Goal: Transaction & Acquisition: Purchase product/service

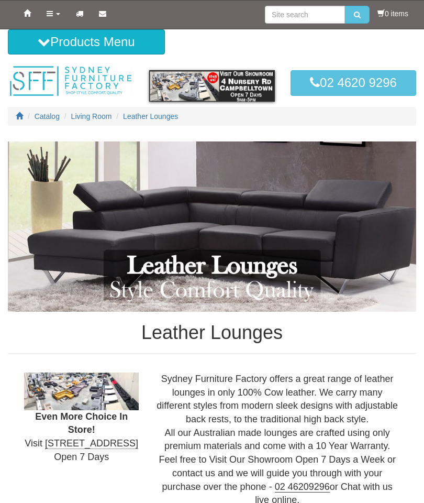
click at [43, 37] on icon at bounding box center [44, 42] width 13 height 13
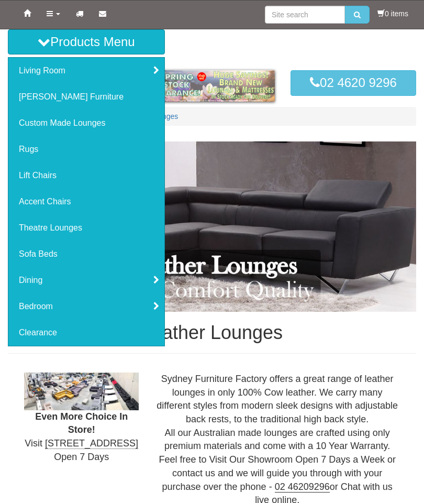
click at [42, 224] on link "Theatre Lounges" at bounding box center [86, 228] width 156 height 26
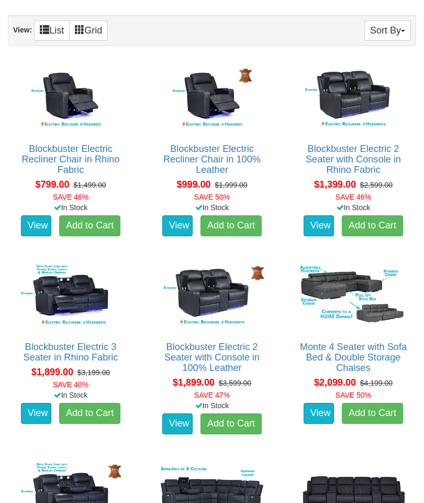
scroll to position [634, 0]
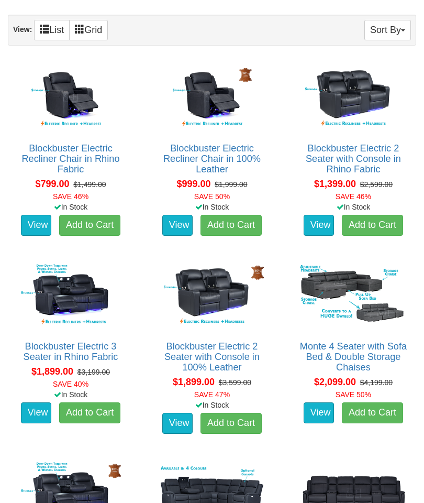
click at [212, 318] on img at bounding box center [212, 295] width 114 height 71
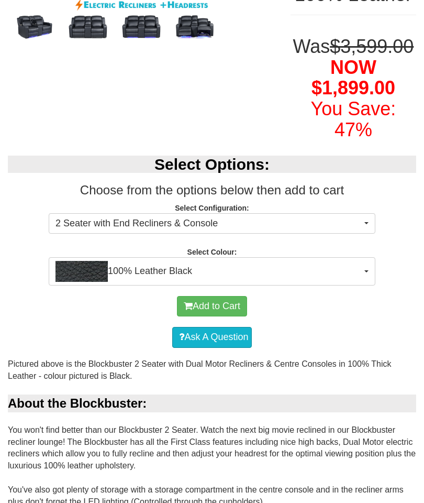
scroll to position [268, 0]
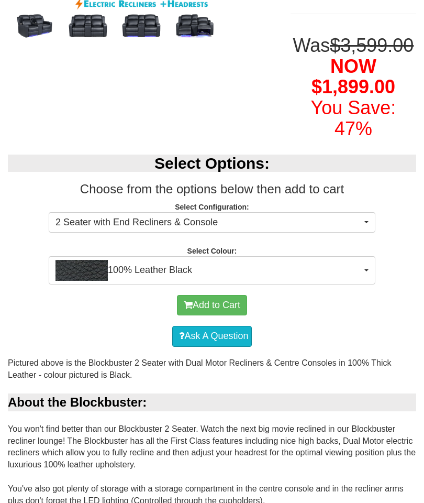
click at [362, 282] on button "100% Leather Black" at bounding box center [212, 270] width 327 height 28
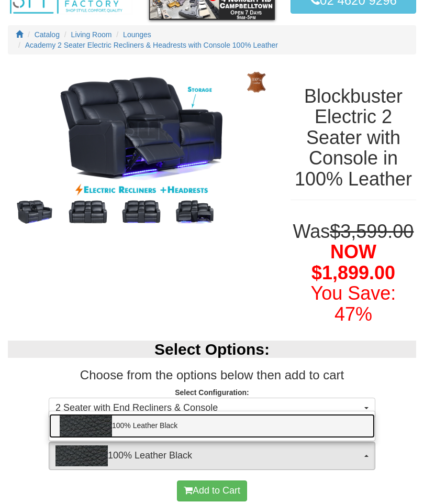
scroll to position [55, 0]
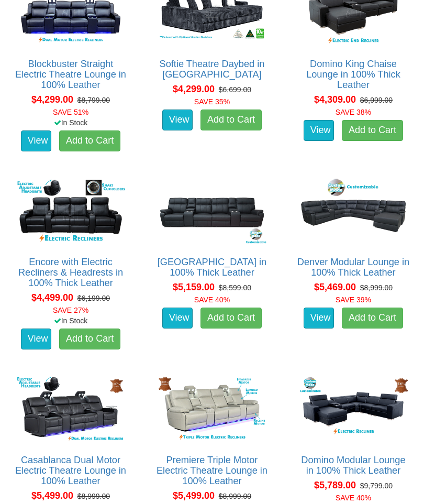
scroll to position [2683, 0]
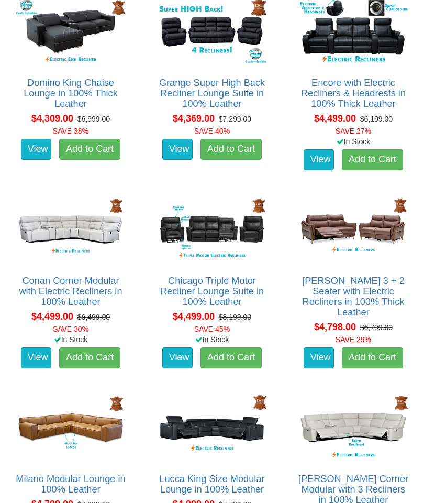
scroll to position [1881, 0]
